Goal: Entertainment & Leisure: Browse casually

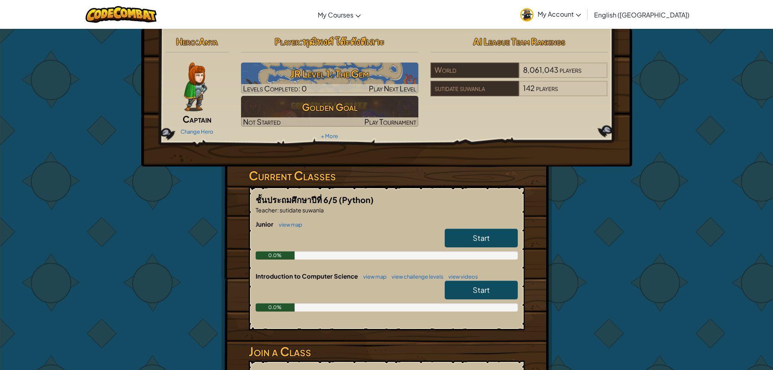
click at [497, 234] on link "Start" at bounding box center [481, 237] width 73 height 19
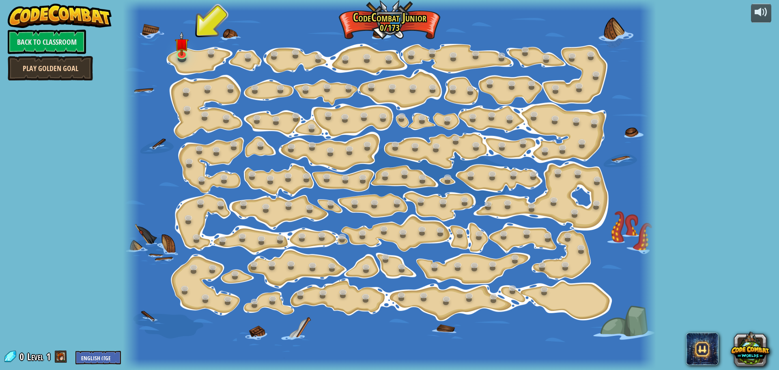
click at [29, 66] on link "Play Golden Goal" at bounding box center [50, 68] width 85 height 24
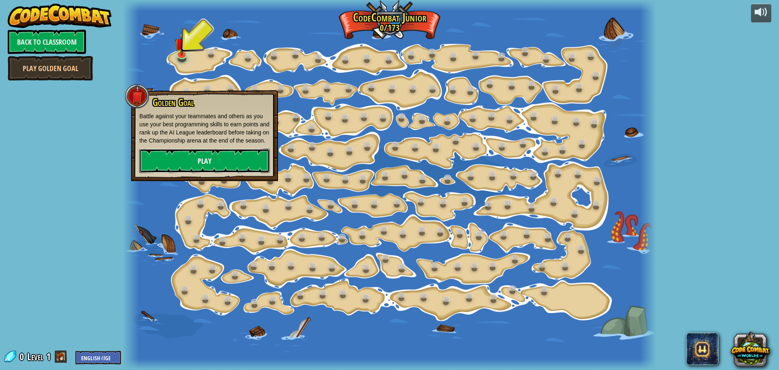
click at [190, 163] on link "Play" at bounding box center [204, 160] width 131 height 24
